Goal: Information Seeking & Learning: Understand process/instructions

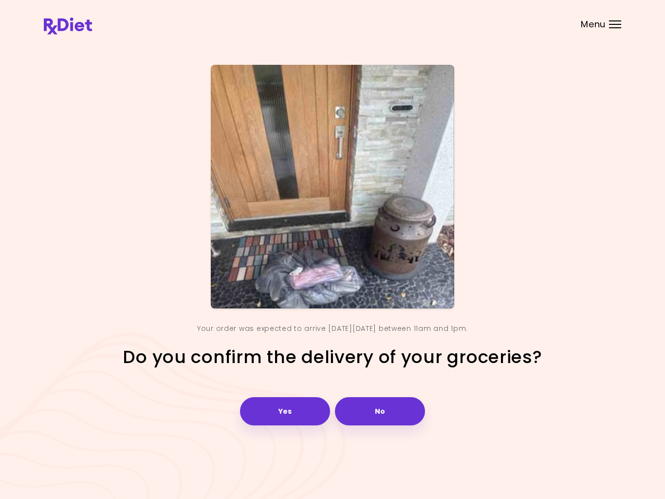
click at [295, 413] on button "Yes" at bounding box center [285, 411] width 90 height 28
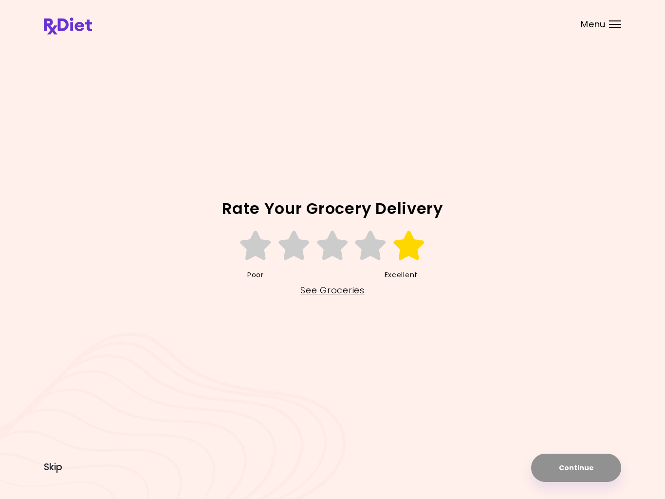
click at [407, 244] on icon at bounding box center [410, 245] width 34 height 29
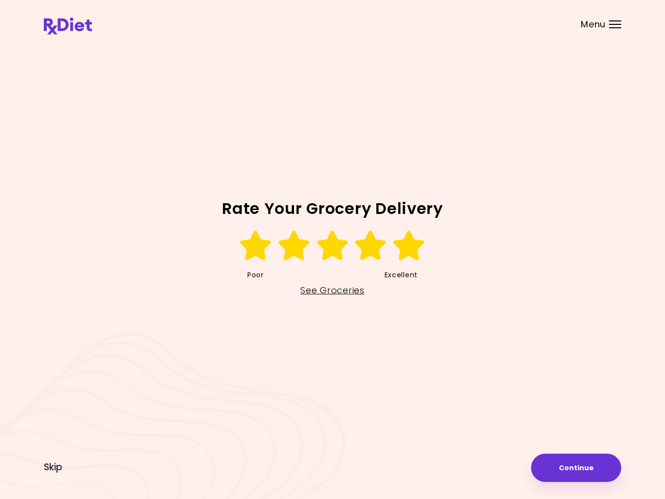
click at [576, 469] on button "Continue" at bounding box center [576, 467] width 90 height 28
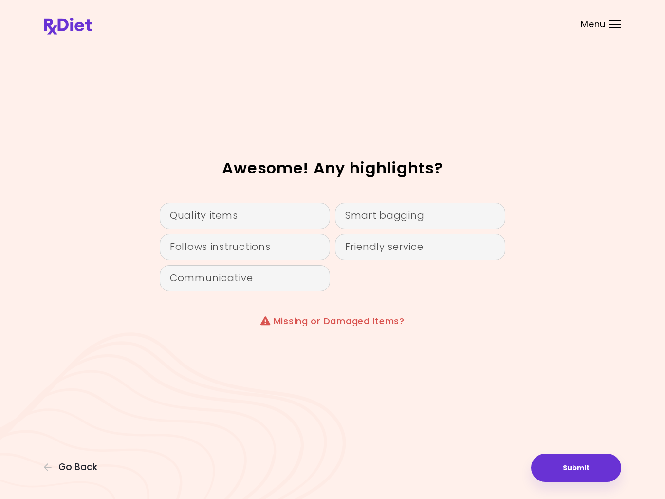
click at [289, 217] on div "Quality items" at bounding box center [245, 216] width 170 height 26
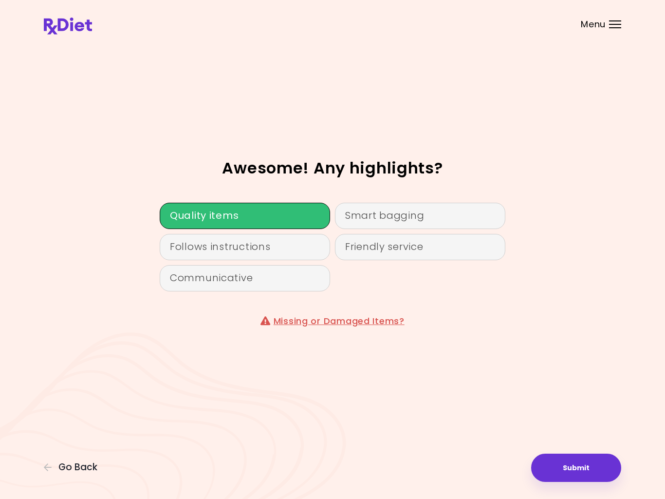
click at [294, 247] on div "Follows instructions" at bounding box center [245, 247] width 170 height 26
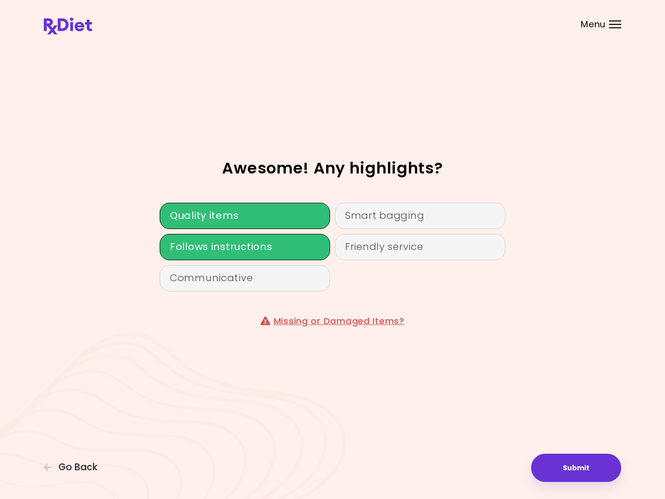
click at [429, 221] on div "Smart bagging" at bounding box center [420, 216] width 170 height 26
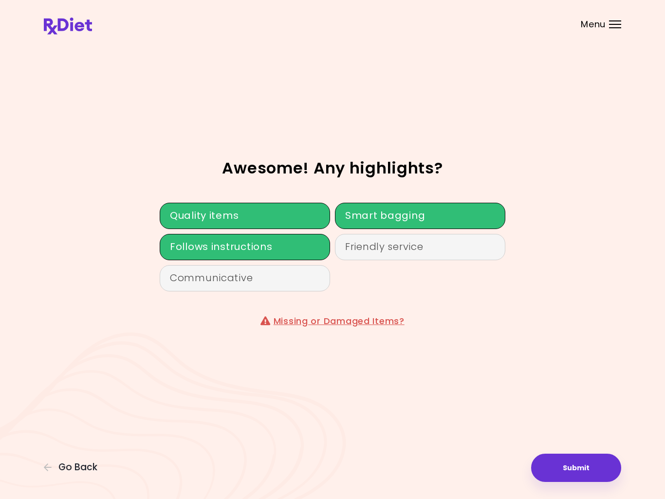
click at [451, 249] on div "Friendly service" at bounding box center [420, 247] width 170 height 26
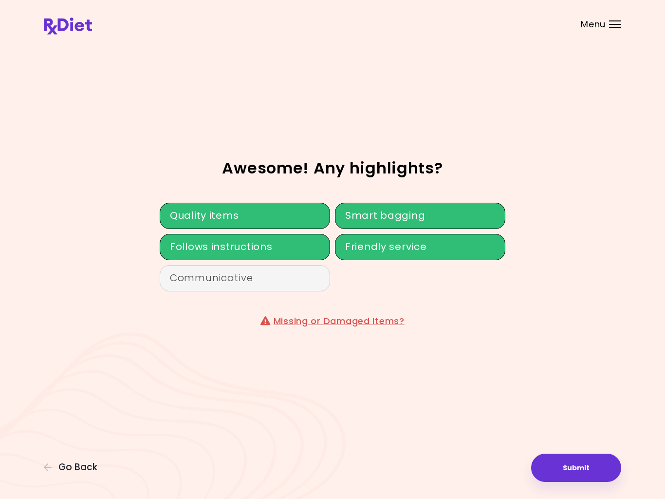
click at [571, 471] on button "Submit" at bounding box center [576, 467] width 90 height 28
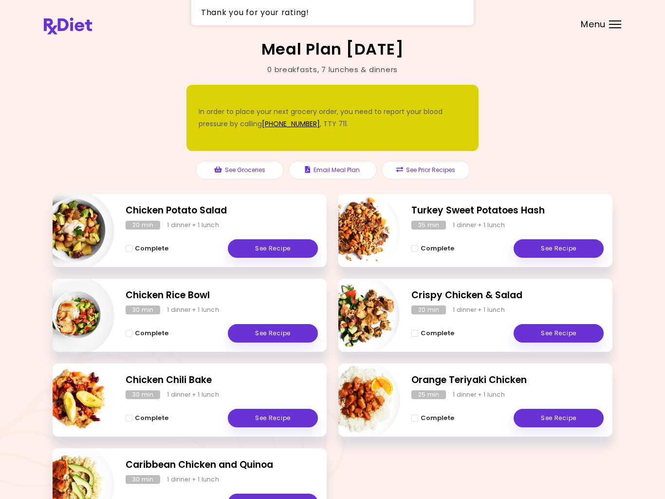
click at [283, 244] on link "See Recipe" at bounding box center [273, 248] width 90 height 19
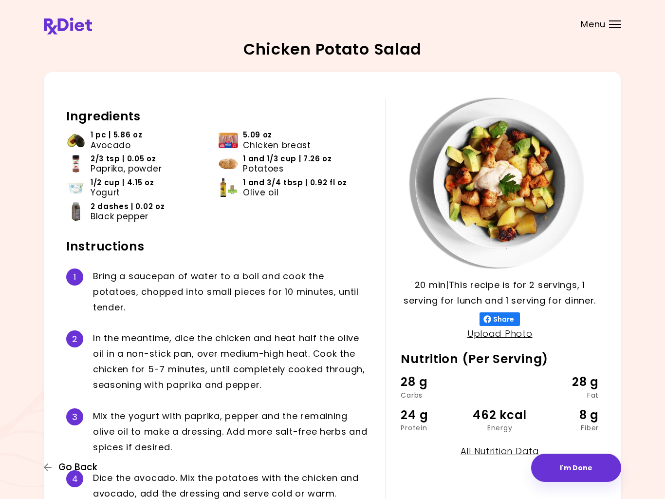
click at [44, 465] on icon "button" at bounding box center [48, 467] width 9 height 9
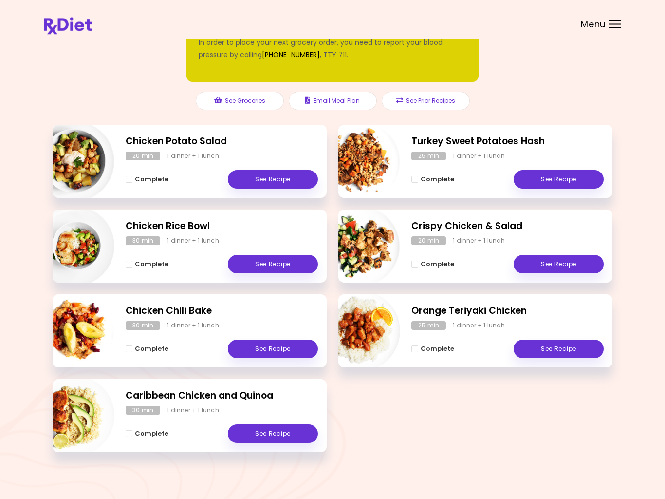
scroll to position [69, 0]
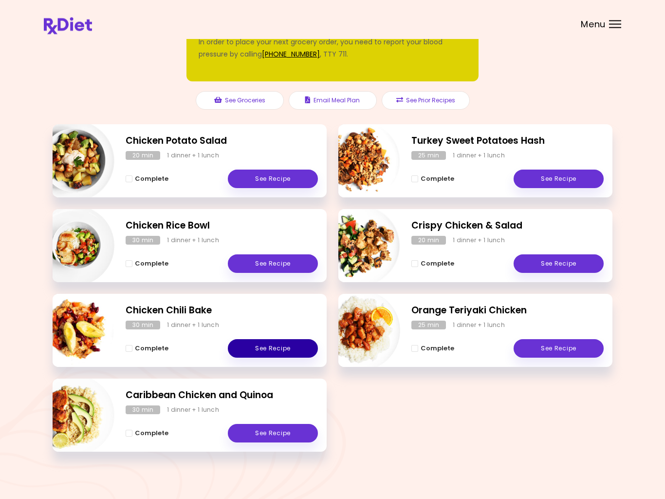
click at [276, 347] on link "See Recipe" at bounding box center [273, 348] width 90 height 19
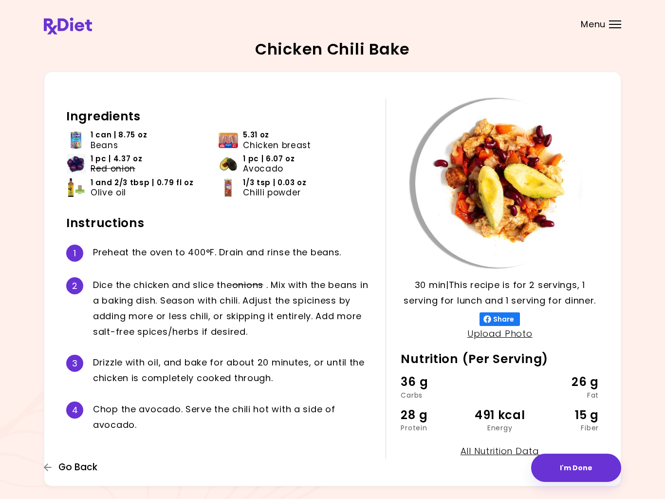
click at [46, 465] on icon "button" at bounding box center [48, 467] width 9 height 9
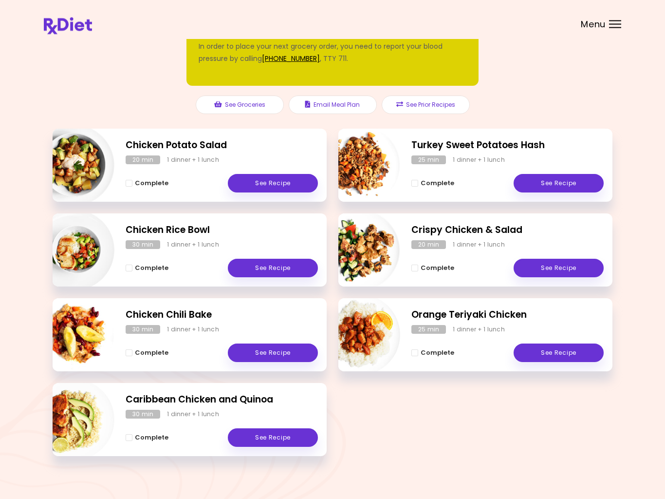
scroll to position [65, 0]
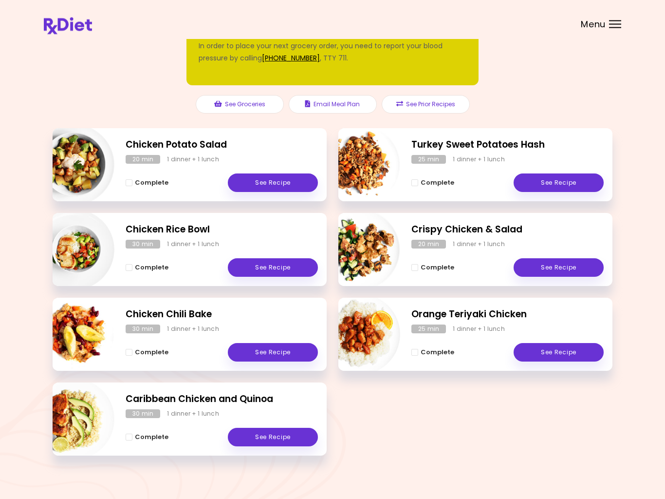
click at [265, 402] on h2 "Caribbean Chicken and Quinoa" at bounding box center [222, 400] width 192 height 14
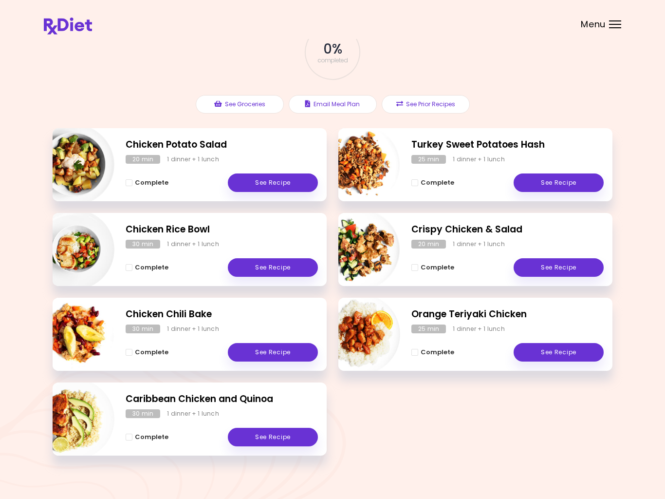
click at [562, 354] on link "See Recipe" at bounding box center [559, 352] width 90 height 19
